Goal: Information Seeking & Learning: Find specific fact

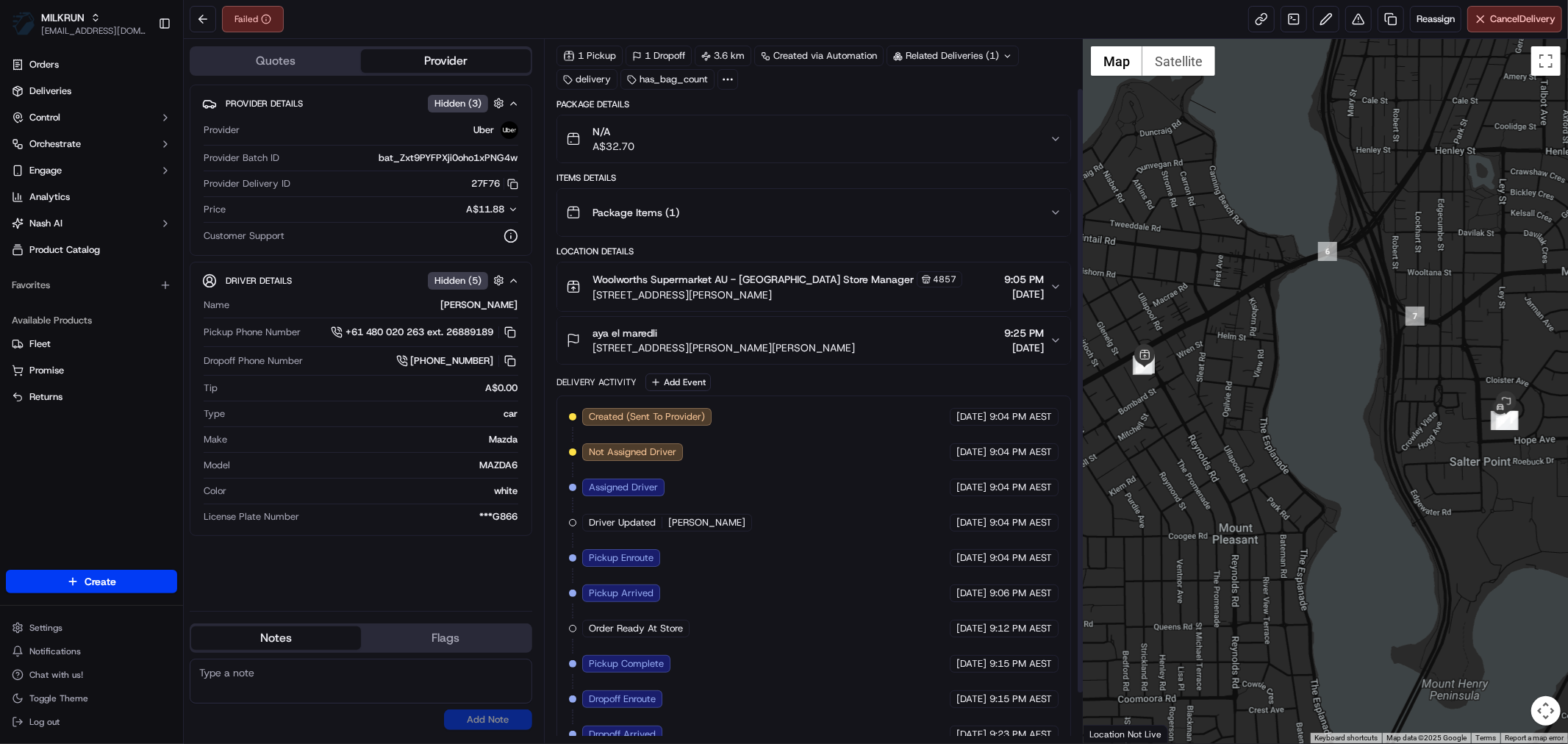
scroll to position [115, 0]
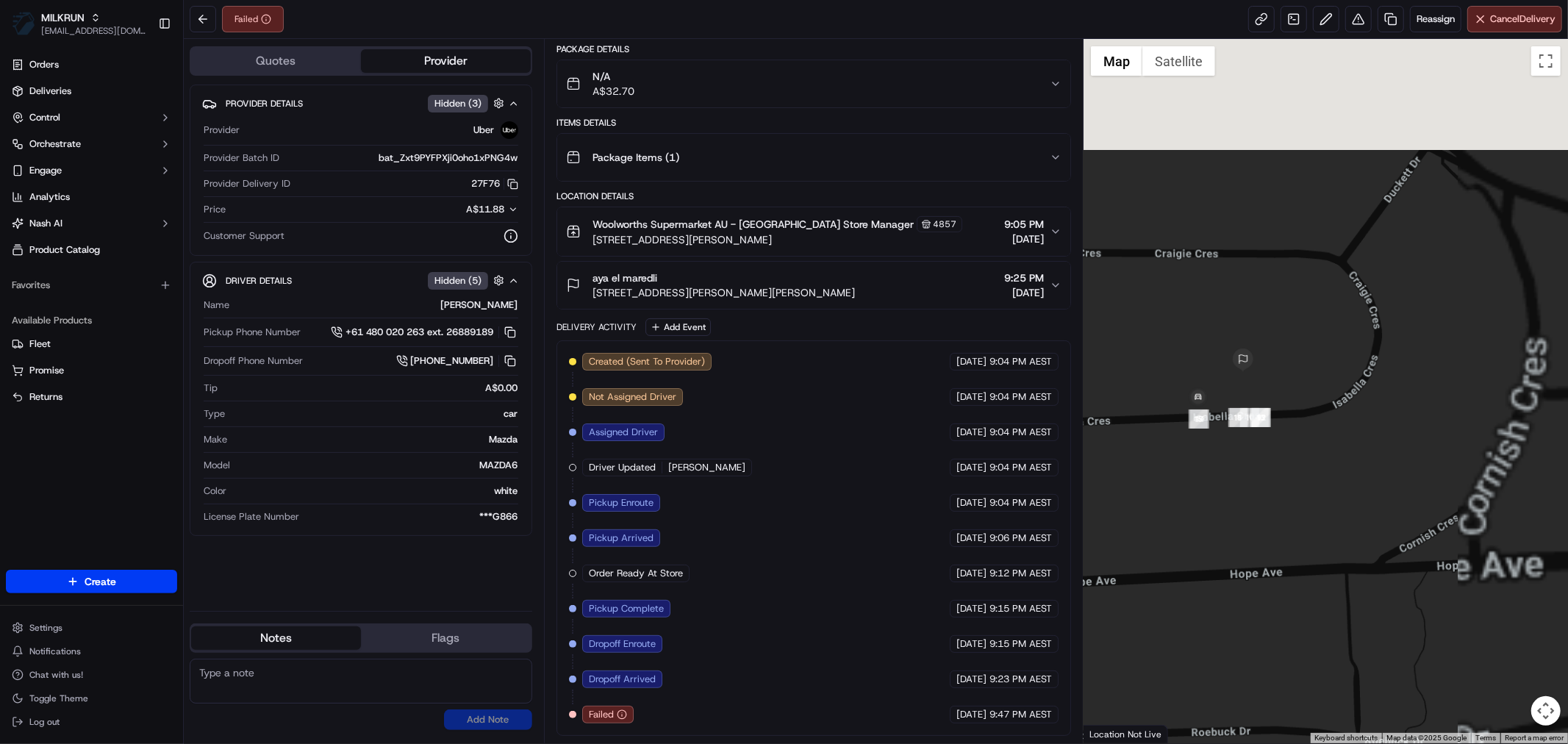
drag, startPoint x: 1562, startPoint y: 395, endPoint x: 1224, endPoint y: 477, distance: 347.8
click at [1265, 560] on div at bounding box center [1325, 391] width 485 height 704
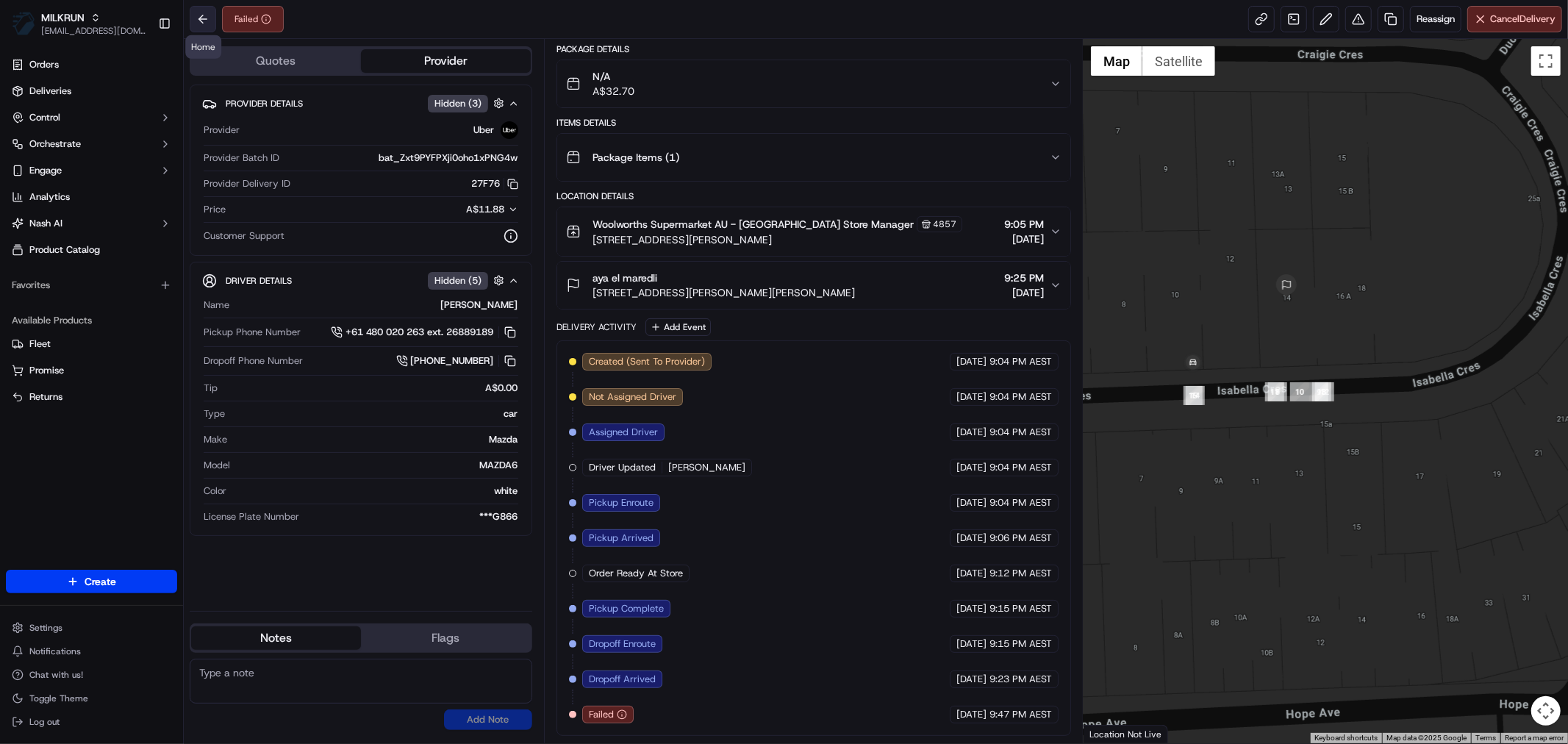
click at [210, 22] on button at bounding box center [202, 18] width 27 height 27
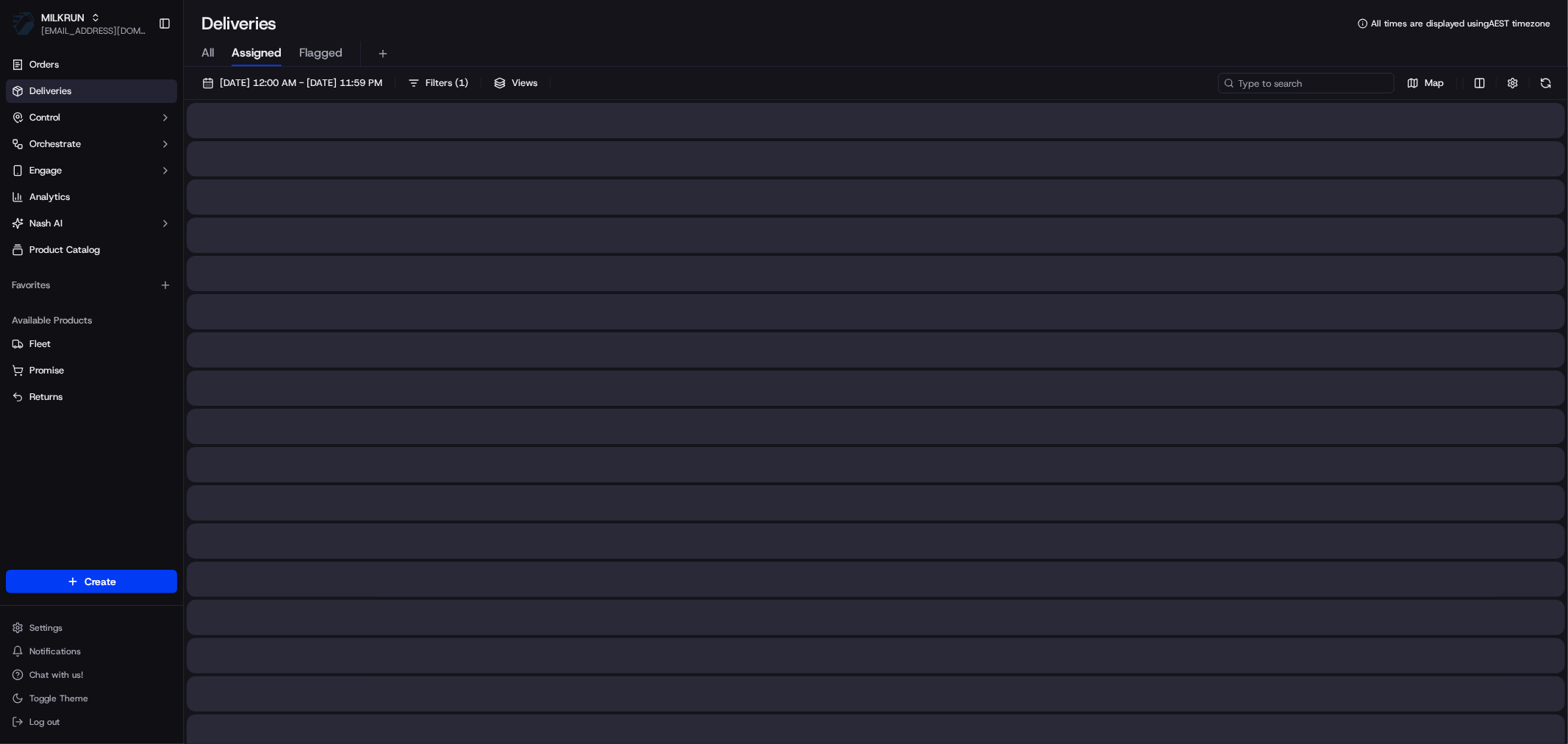
click at [1306, 78] on input at bounding box center [1306, 83] width 177 height 20
paste input "27F76"
type input "27F76"
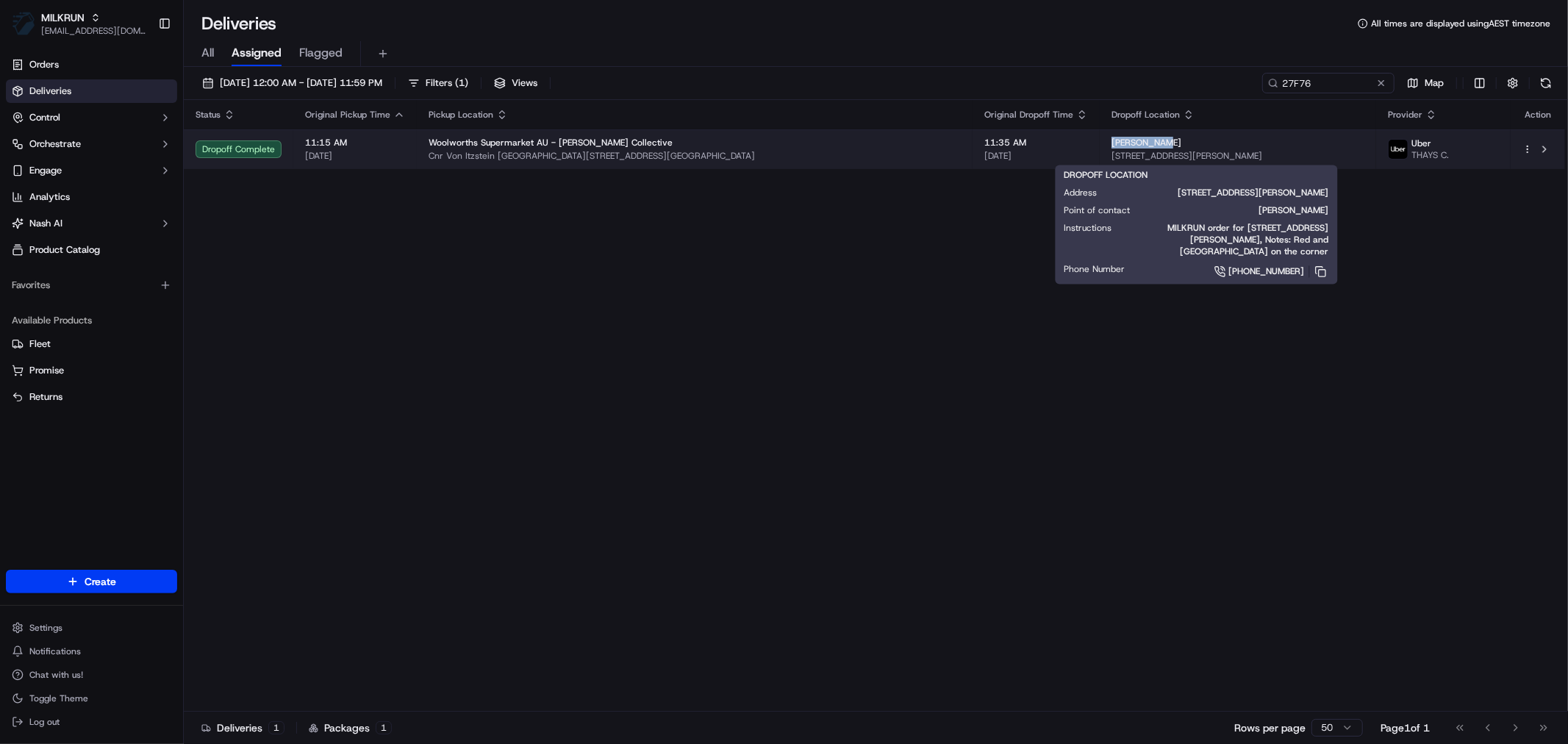
drag, startPoint x: 1097, startPoint y: 140, endPoint x: 1037, endPoint y: 145, distance: 60.2
click at [1100, 145] on td "[PERSON_NAME] [STREET_ADDRESS][PERSON_NAME]" at bounding box center [1238, 149] width 276 height 40
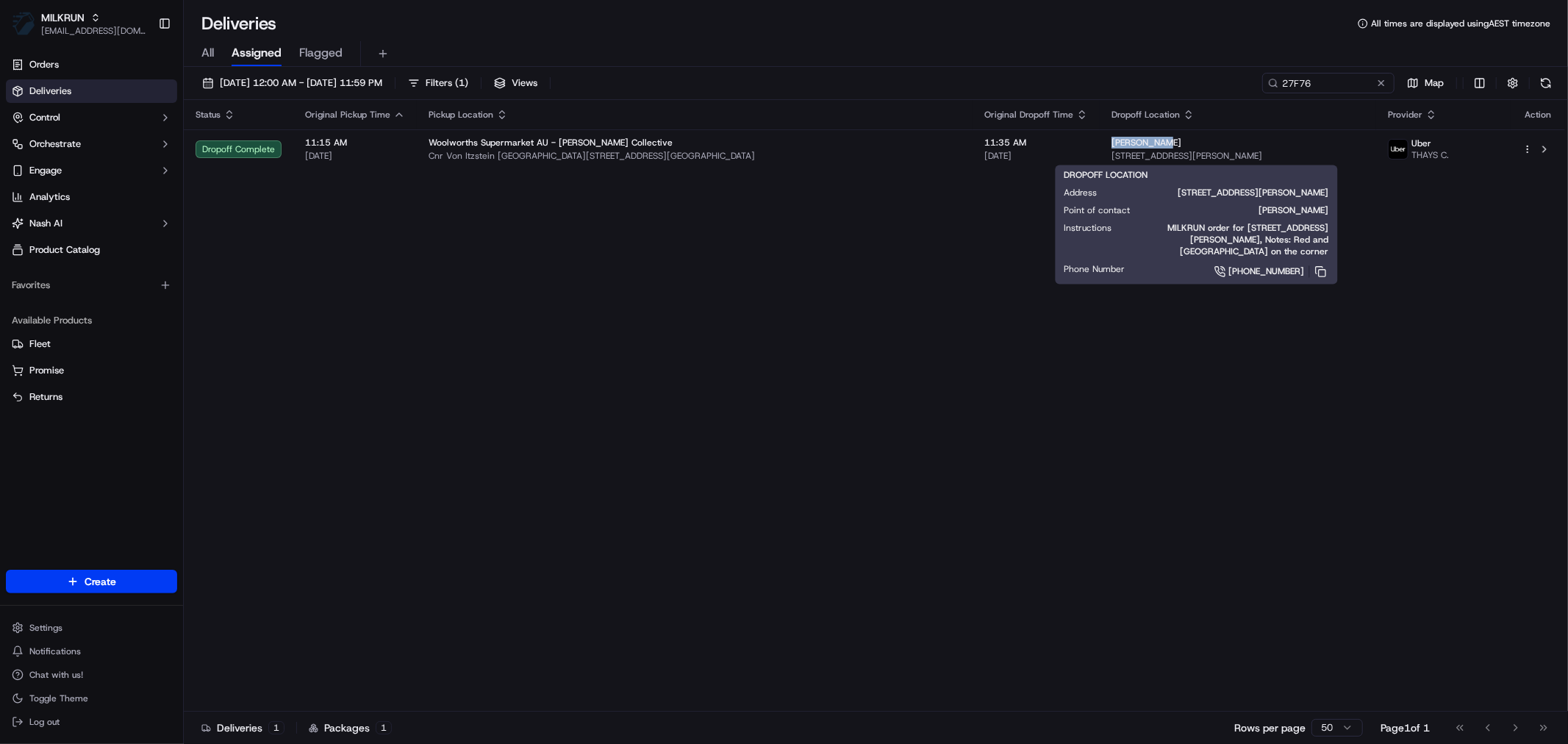
copy span "[PERSON_NAME]"
